Goal: Check status: Check status

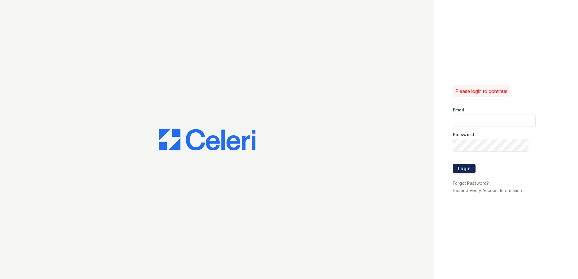
type input "[EMAIL_ADDRESS][DOMAIN_NAME]"
click at [463, 170] on button "Login" at bounding box center [464, 169] width 23 height 10
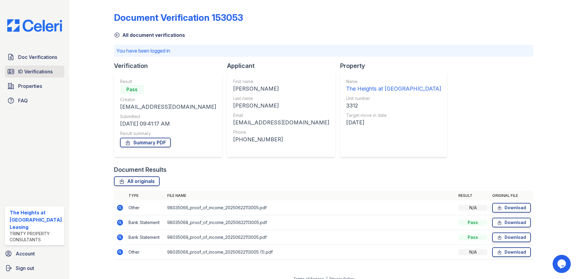
click at [41, 72] on span "ID Verifications" at bounding box center [35, 71] width 34 height 7
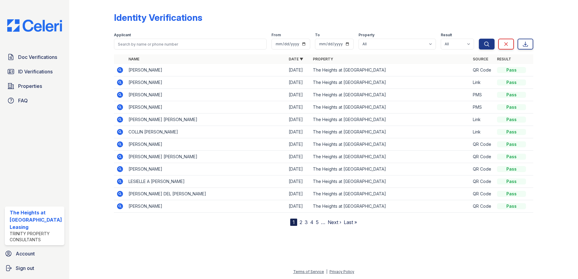
click at [118, 68] on icon at bounding box center [120, 70] width 6 height 6
